Goal: Transaction & Acquisition: Book appointment/travel/reservation

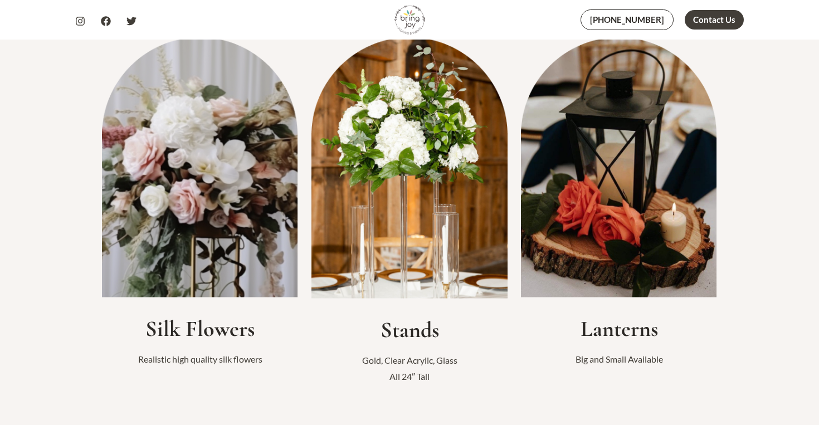
scroll to position [216, 0]
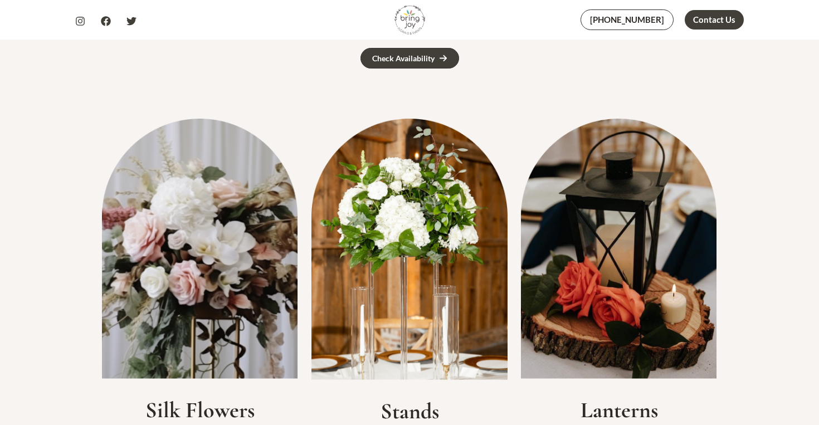
click at [148, 180] on img at bounding box center [200, 249] width 196 height 260
click at [202, 224] on img at bounding box center [200, 249] width 196 height 260
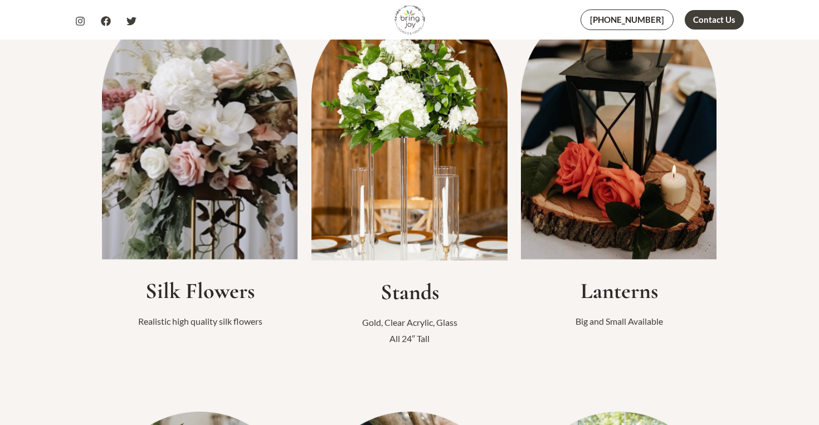
scroll to position [334, 0]
click at [200, 292] on h2 "Silk Flowers" at bounding box center [200, 291] width 196 height 27
click at [204, 320] on p "Realistic high quality silk flowers" at bounding box center [200, 322] width 196 height 17
click at [213, 215] on img at bounding box center [200, 130] width 196 height 260
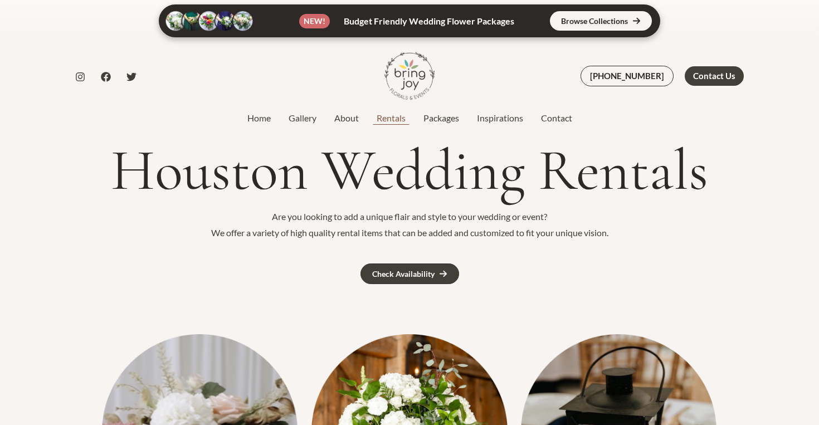
click at [388, 117] on link "Rentals" at bounding box center [391, 117] width 47 height 13
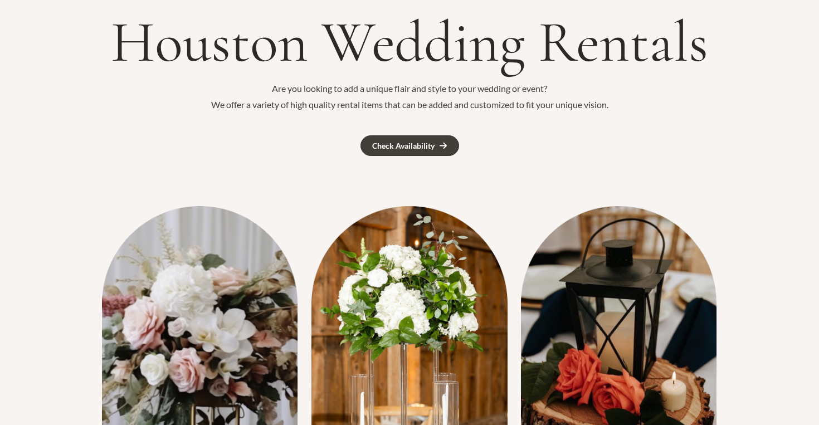
scroll to position [155, 0]
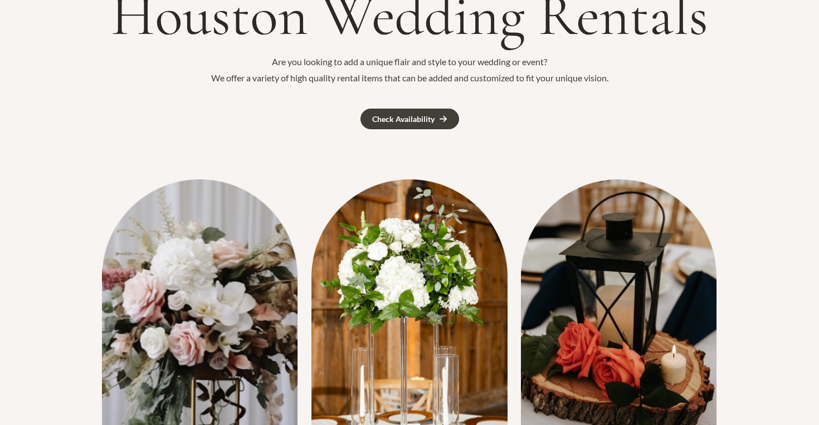
click at [192, 298] on img at bounding box center [200, 309] width 196 height 260
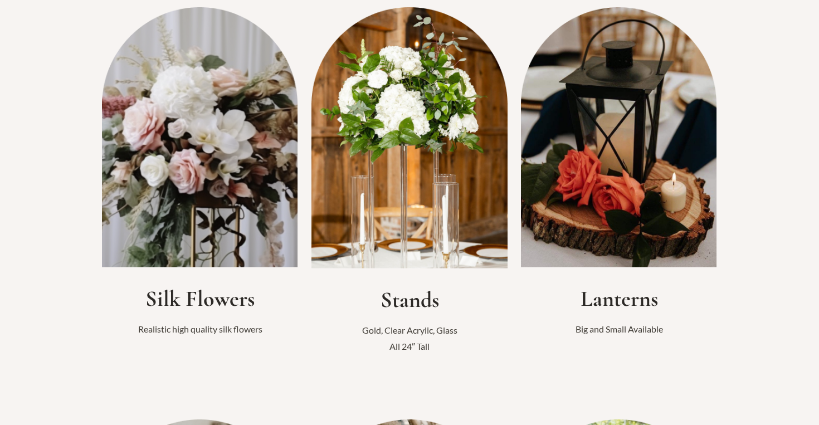
scroll to position [64, 0]
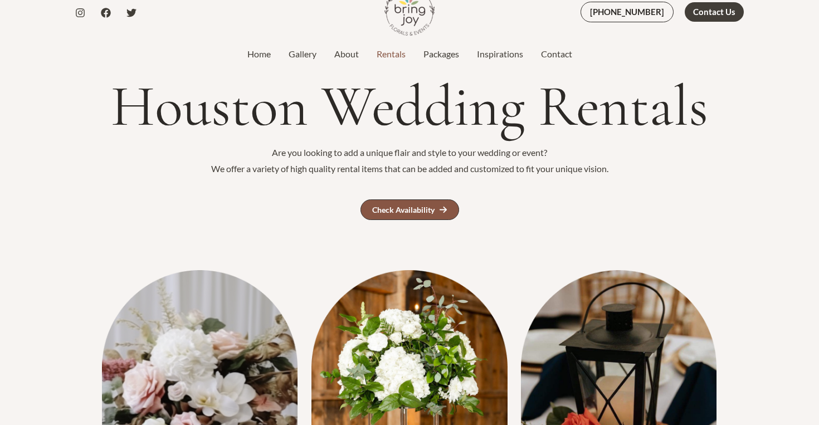
click at [399, 207] on div "Check Availability" at bounding box center [403, 210] width 62 height 8
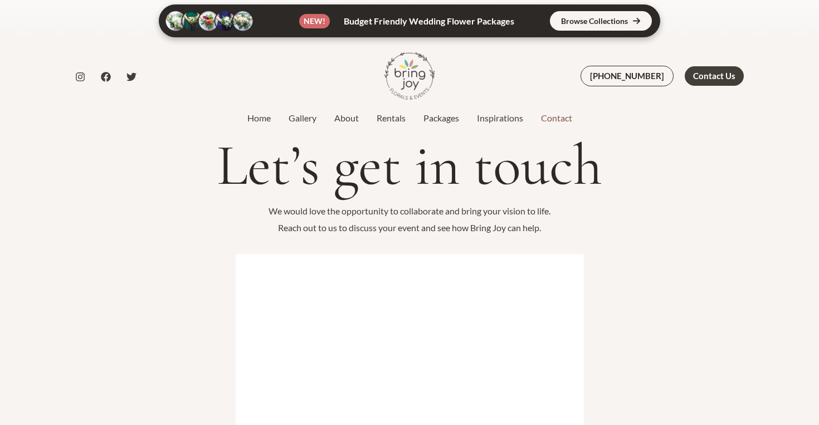
click at [306, 125] on nav "Home Gallery About Rentals Packages Inspirations Contact" at bounding box center [409, 118] width 343 height 17
click at [306, 121] on link "Gallery" at bounding box center [303, 117] width 46 height 13
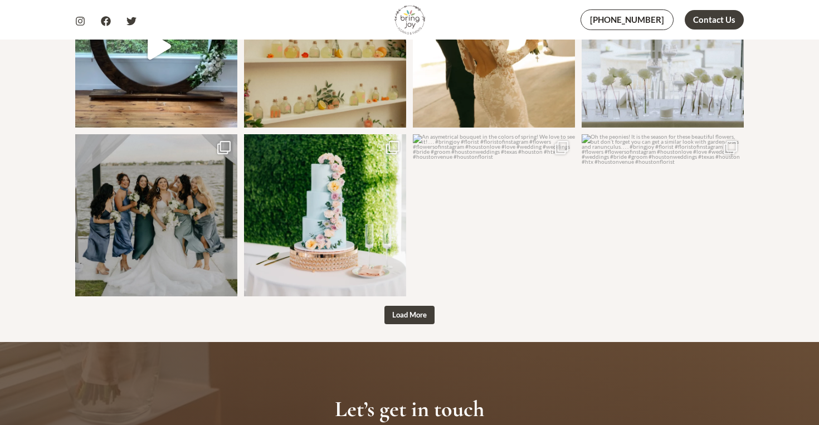
scroll to position [1454, 0]
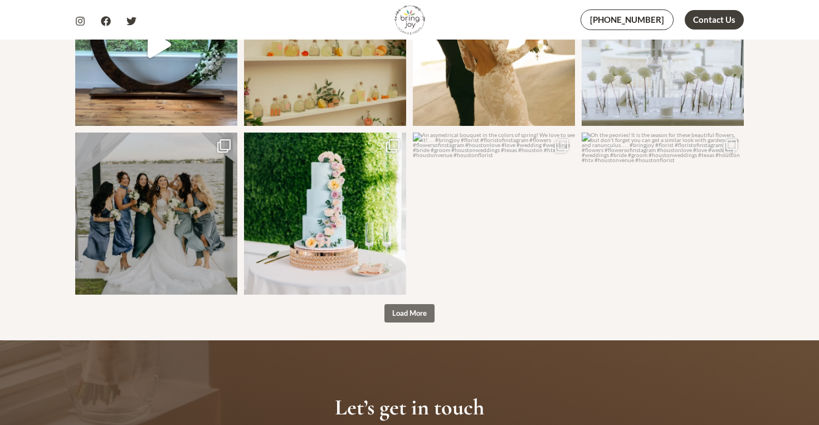
click at [421, 309] on span "Load More" at bounding box center [409, 313] width 35 height 9
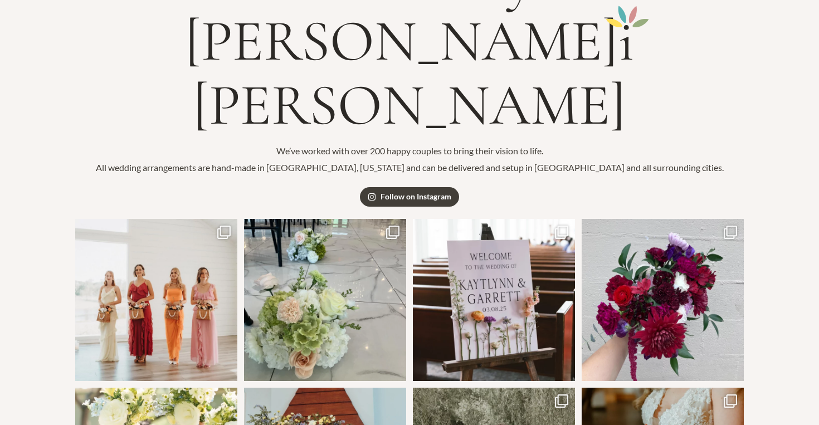
scroll to position [0, 0]
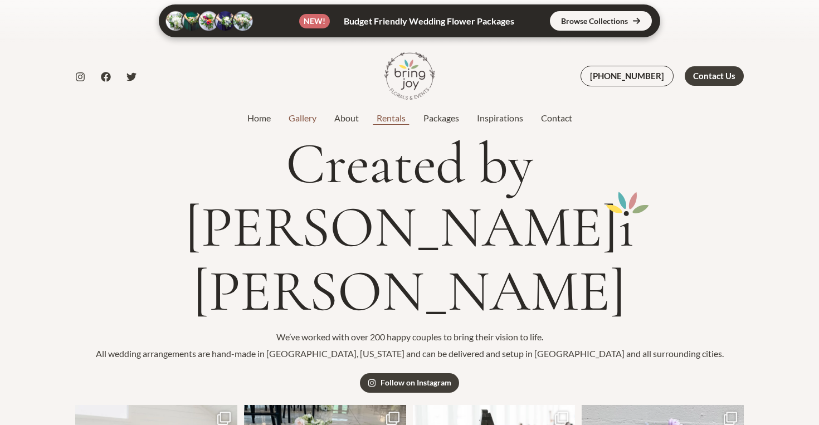
click at [388, 118] on link "Rentals" at bounding box center [391, 117] width 47 height 13
